Goal: Find specific page/section: Find specific page/section

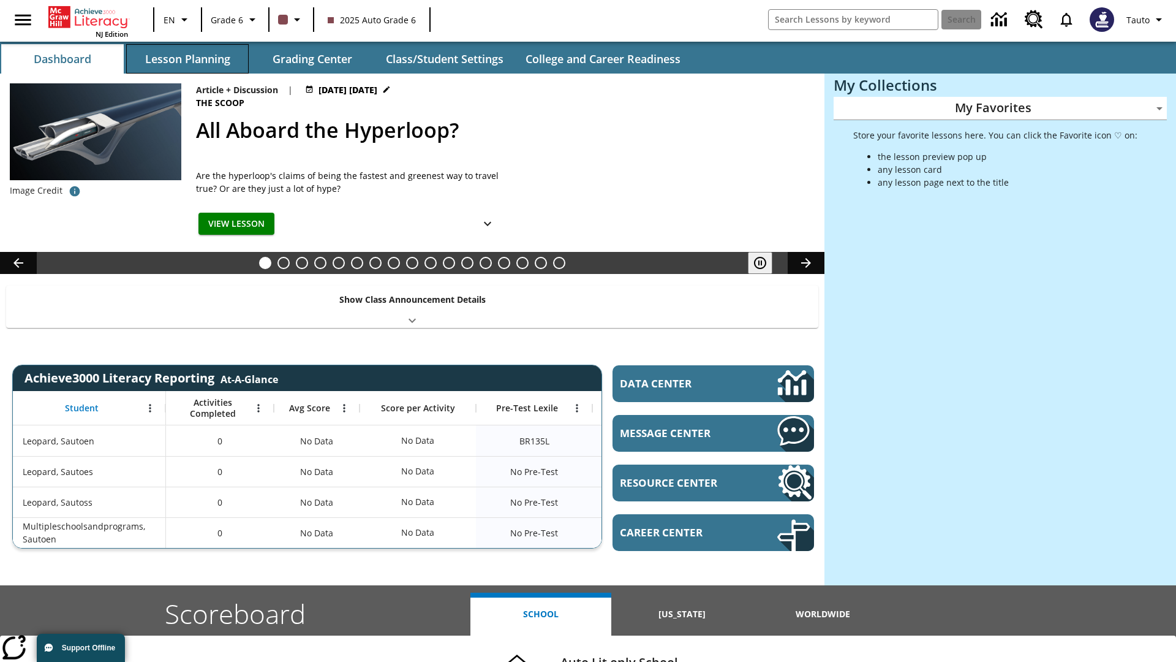
click at [187, 59] on button "Lesson Planning" at bounding box center [187, 58] width 123 height 29
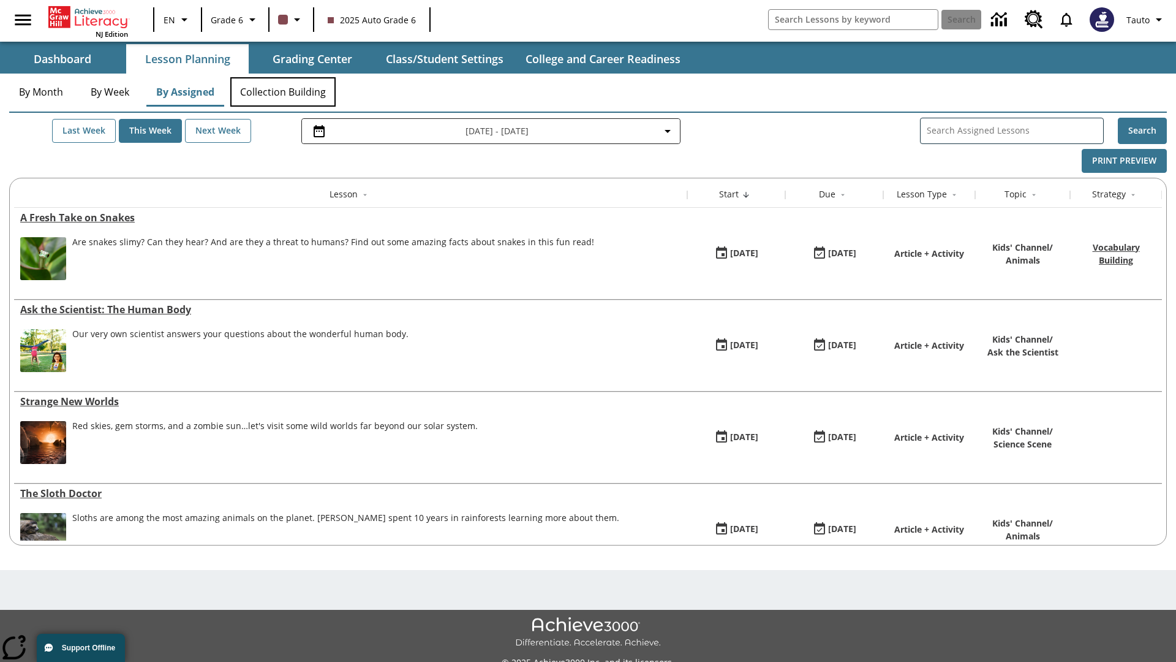
click at [283, 92] on button "Collection Building" at bounding box center [282, 91] width 105 height 29
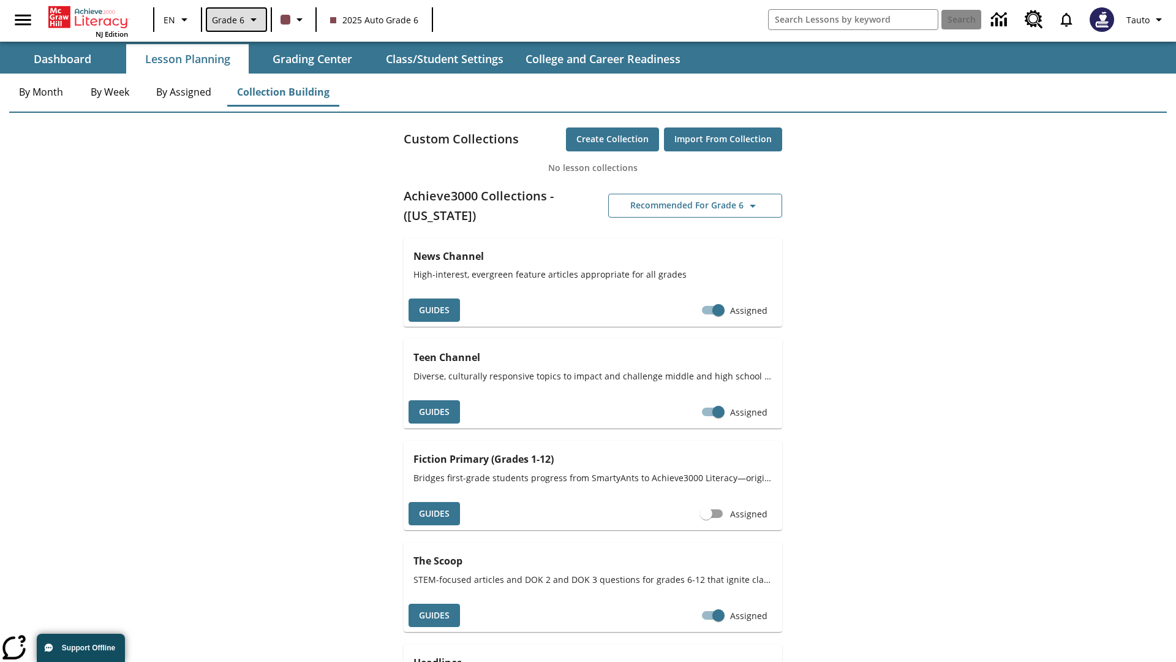
click at [235, 20] on span "Grade 6" at bounding box center [228, 19] width 32 height 13
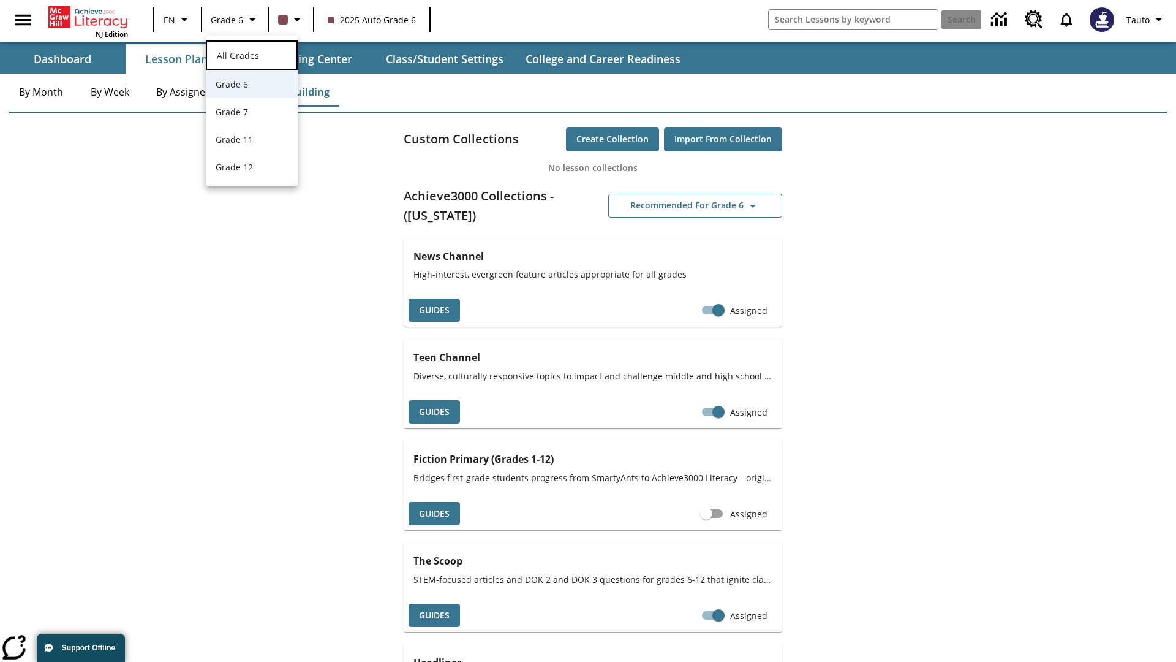
click at [252, 54] on span "All Grades" at bounding box center [238, 56] width 42 height 12
